Goal: Find specific page/section

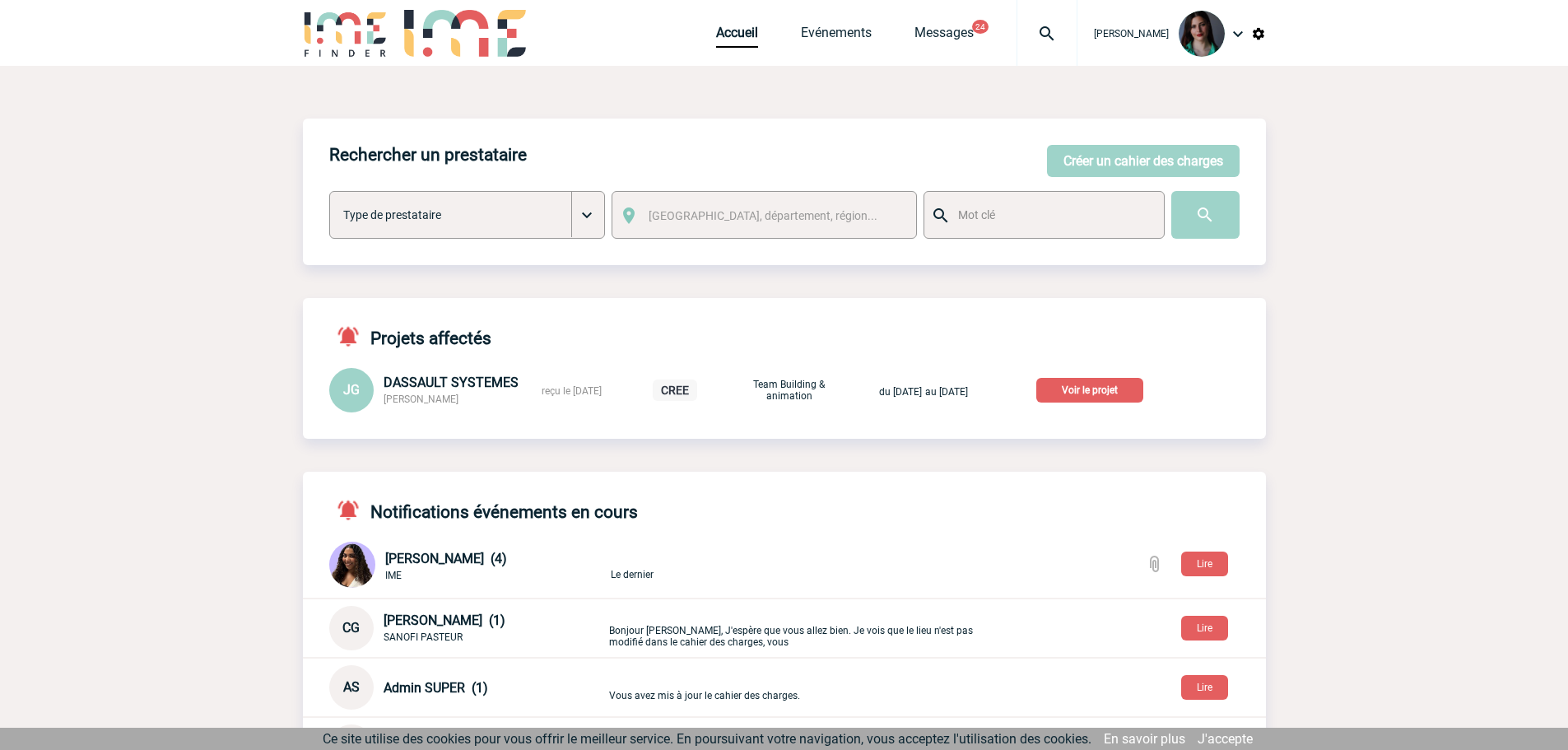
click at [1097, 390] on p "Voir le projet" at bounding box center [1090, 389] width 107 height 25
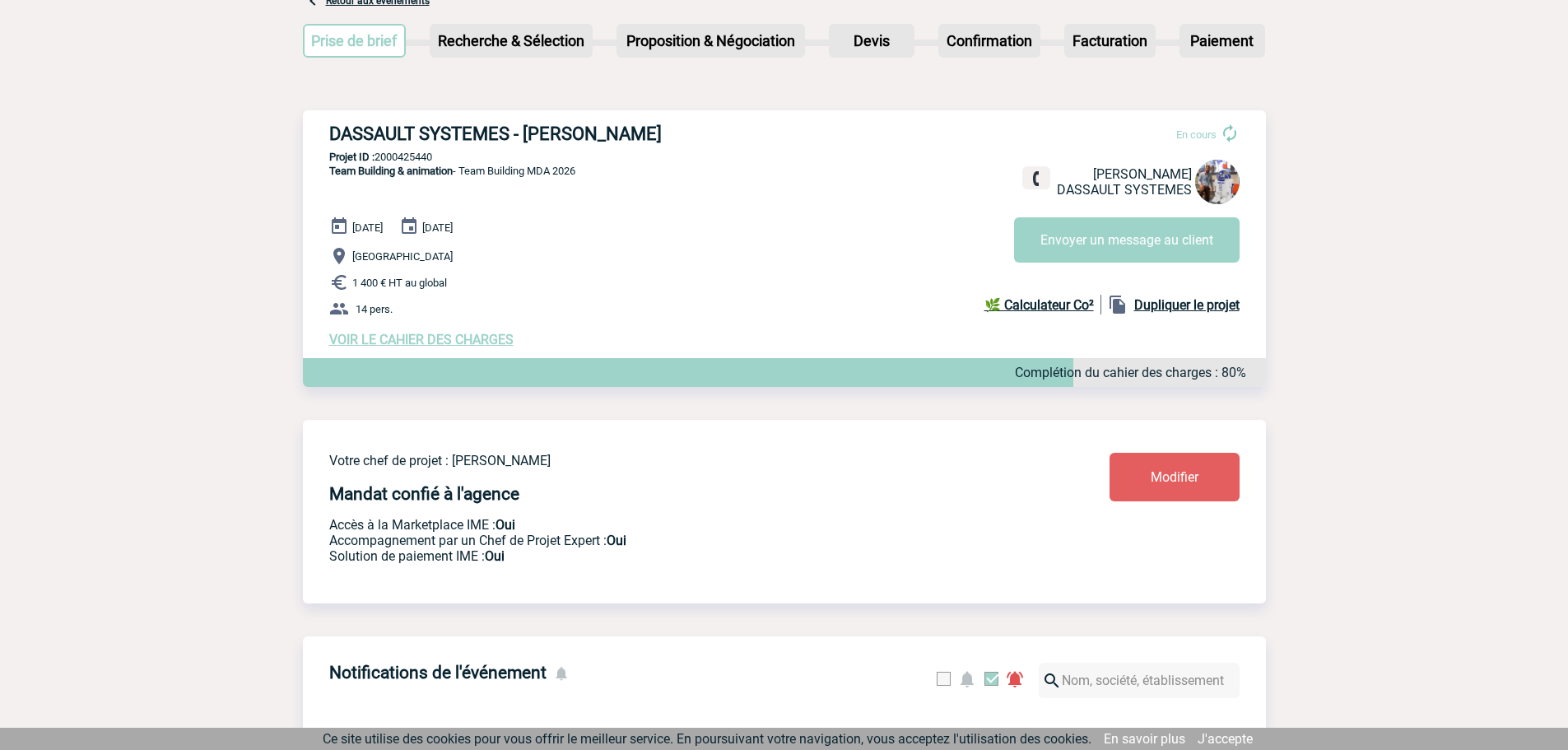
scroll to position [83, 0]
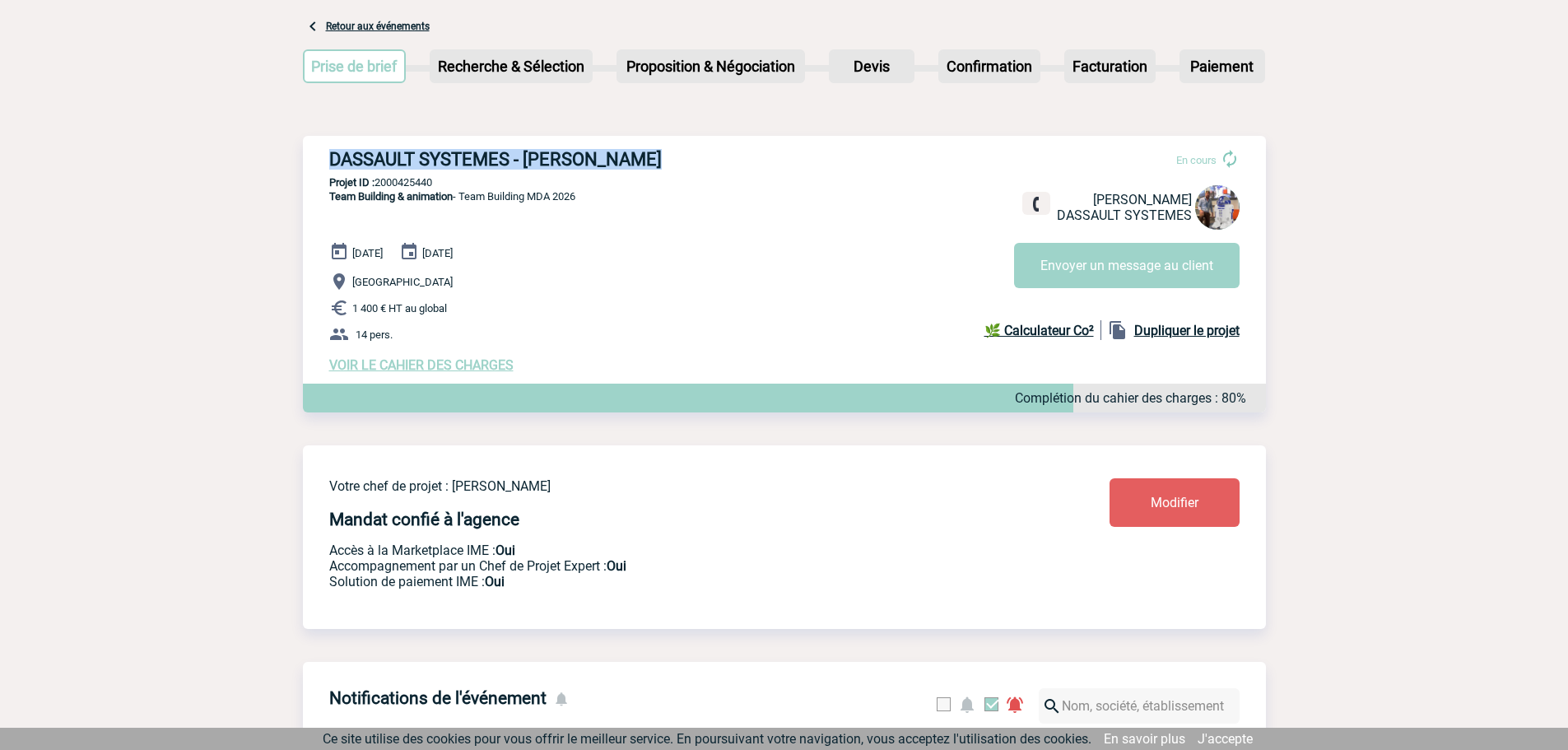
drag, startPoint x: 651, startPoint y: 158, endPoint x: 330, endPoint y: 153, distance: 321.0
click at [330, 153] on h3 "DASSAULT SYSTEMES - [PERSON_NAME]" at bounding box center [576, 159] width 494 height 21
copy h3 "DASSAULT SYSTEMES - [PERSON_NAME]"
drag, startPoint x: 443, startPoint y: 182, endPoint x: 378, endPoint y: 185, distance: 65.1
click at [378, 185] on p "Projet ID : 2000425440" at bounding box center [784, 182] width 963 height 13
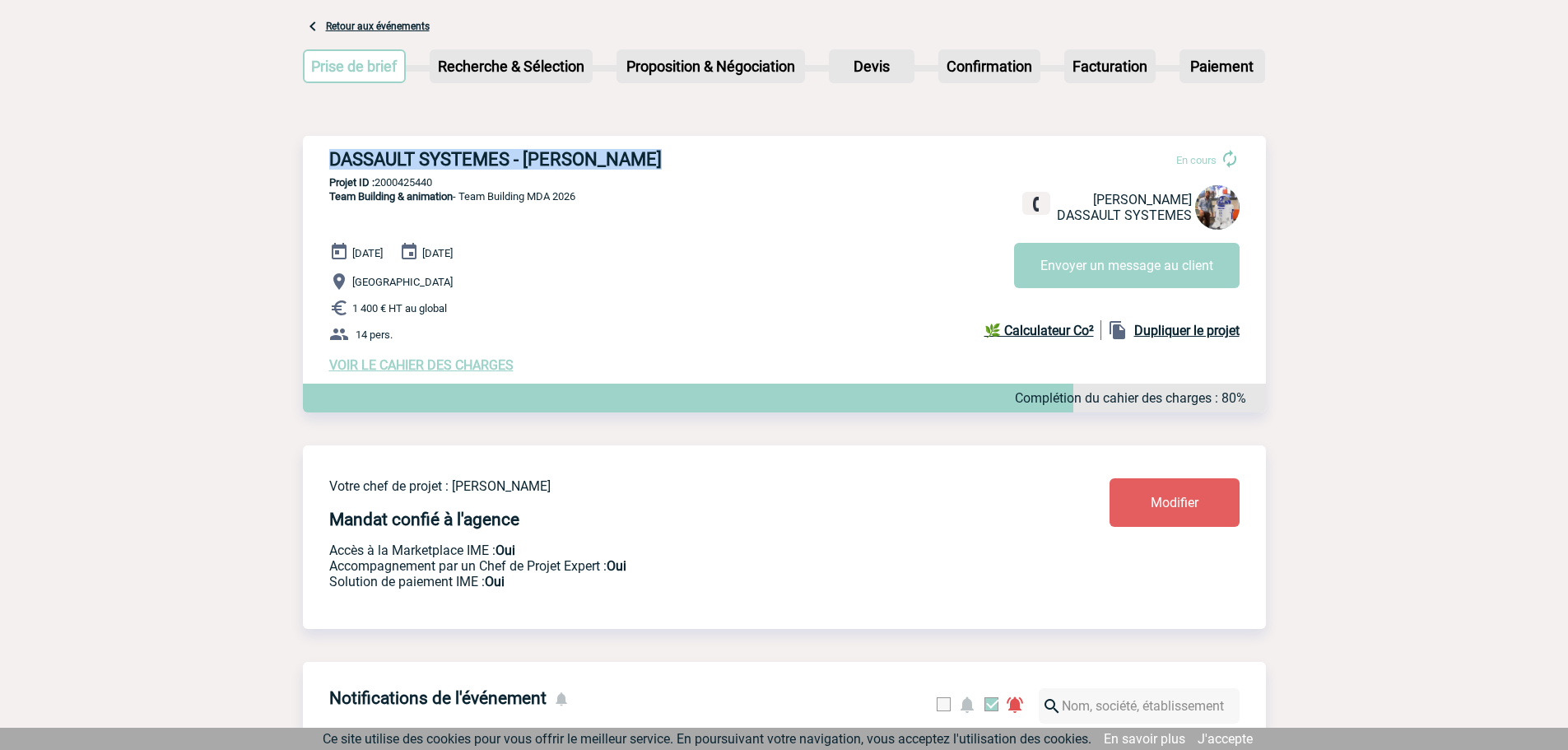
copy p "2000425440"
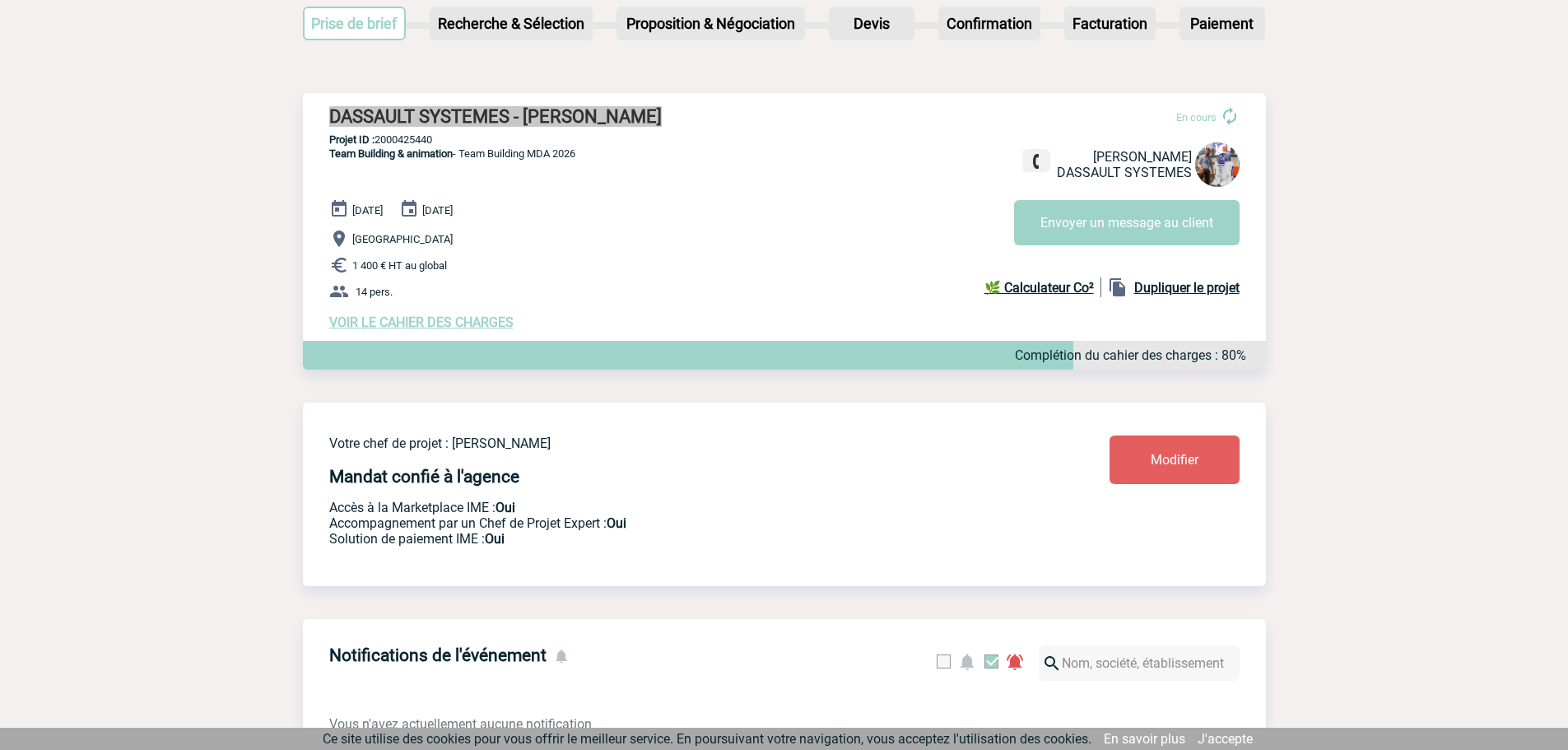
scroll to position [165, 0]
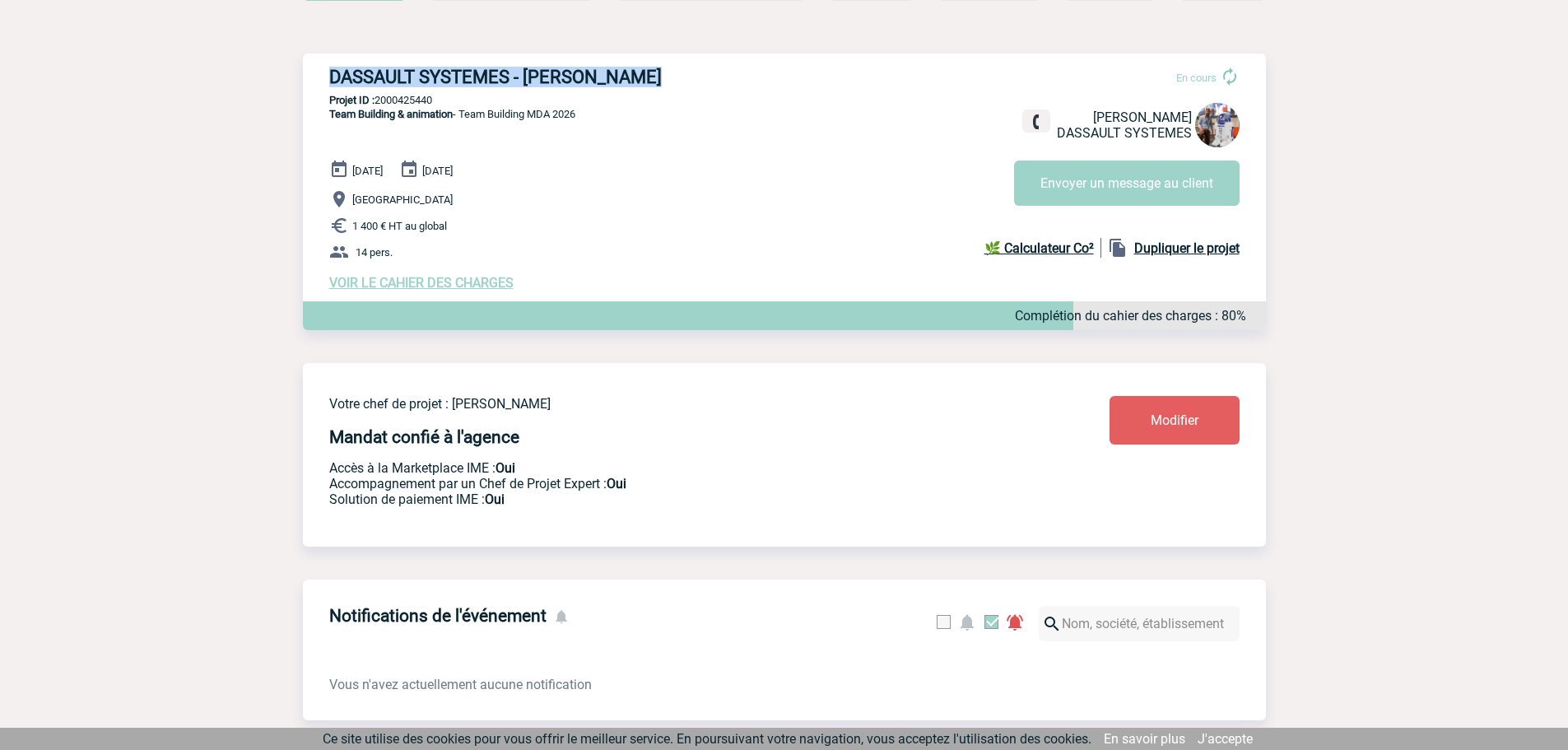
click at [418, 287] on span "VOIR LE CAHIER DES CHARGES" at bounding box center [421, 283] width 184 height 16
